Goal: Entertainment & Leisure: Consume media (video, audio)

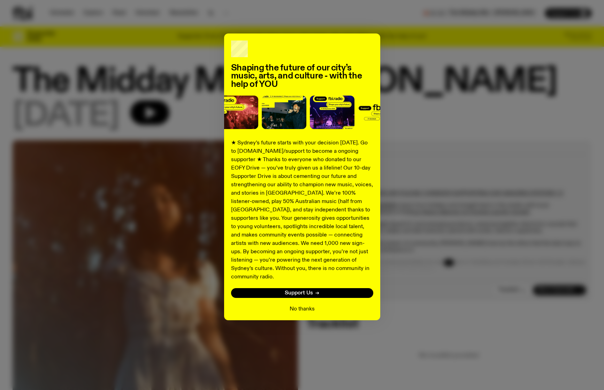
click at [303, 305] on button "No thanks" at bounding box center [302, 309] width 25 height 8
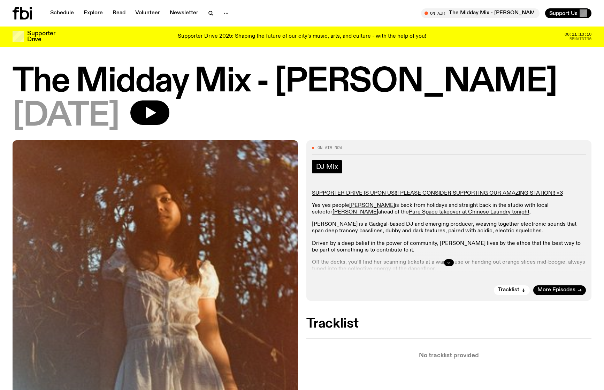
click at [321, 168] on span "DJ Mix" at bounding box center [327, 167] width 22 height 8
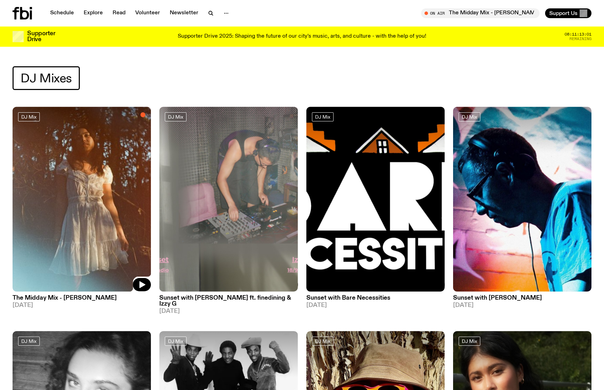
click at [65, 147] on div at bounding box center [82, 130] width 138 height 46
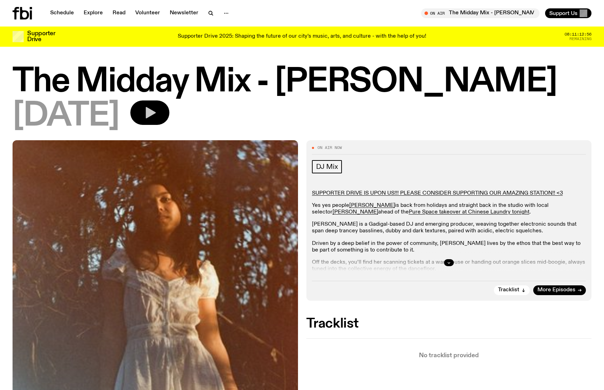
click at [156, 114] on icon "button" at bounding box center [151, 113] width 10 height 12
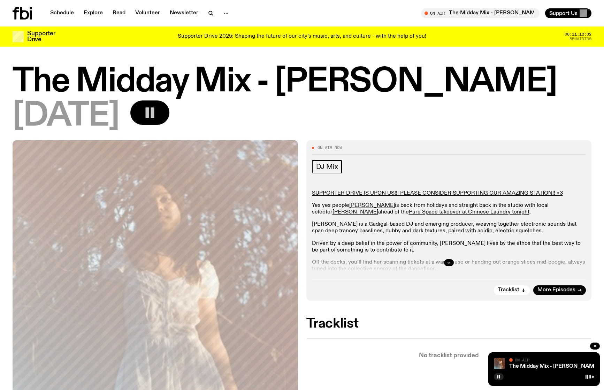
click at [449, 262] on icon "button" at bounding box center [449, 262] width 4 height 4
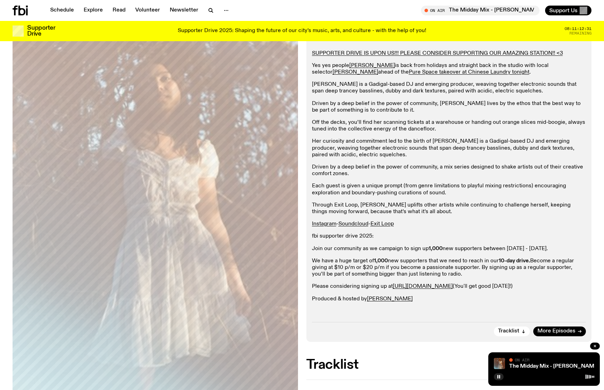
scroll to position [181, 0]
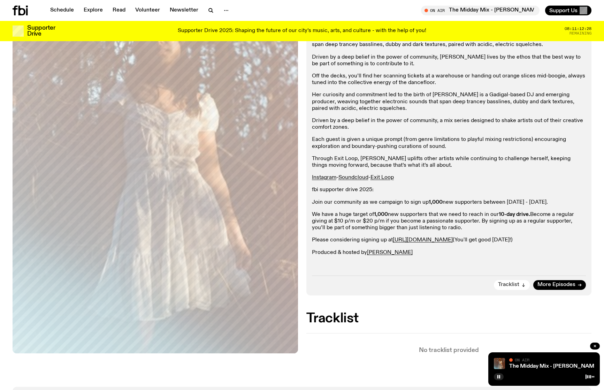
click at [508, 284] on span "Tracklist" at bounding box center [508, 284] width 21 height 5
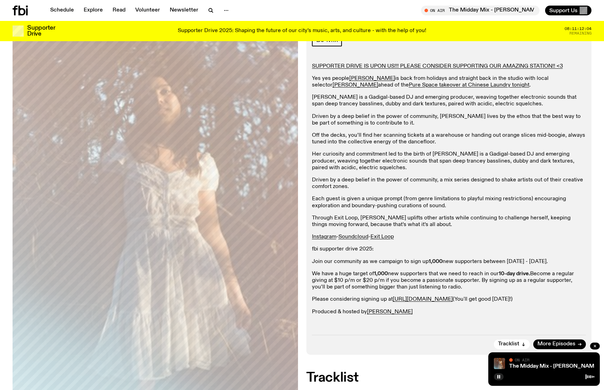
scroll to position [0, 0]
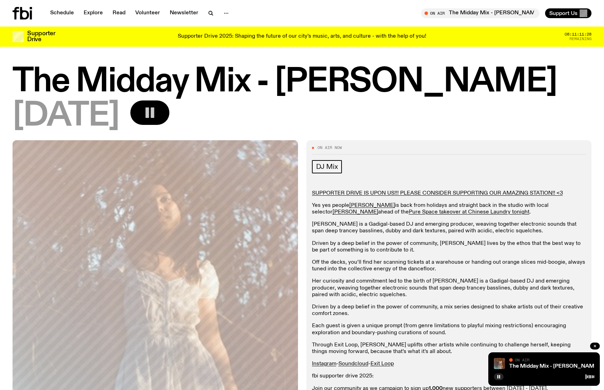
click at [154, 114] on rect "button" at bounding box center [152, 112] width 3 height 10
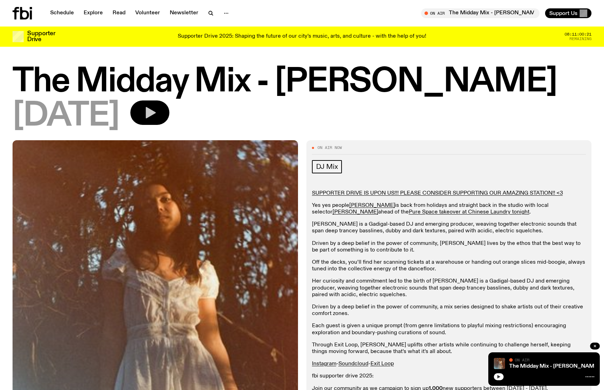
click at [497, 377] on button "button" at bounding box center [499, 376] width 10 height 7
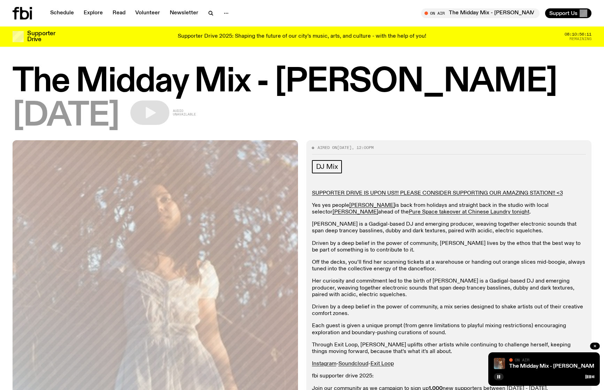
click at [547, 358] on div "On Air" at bounding box center [551, 360] width 85 height 5
click at [407, 262] on p "Off the decks, you’ll find her scanning tickets at a warehouse or handing out o…" at bounding box center [449, 265] width 274 height 13
click at [500, 376] on rect "button" at bounding box center [499, 376] width 1 height 3
click at [499, 377] on icon "button" at bounding box center [499, 376] width 4 height 4
